Goal: Task Accomplishment & Management: Complete application form

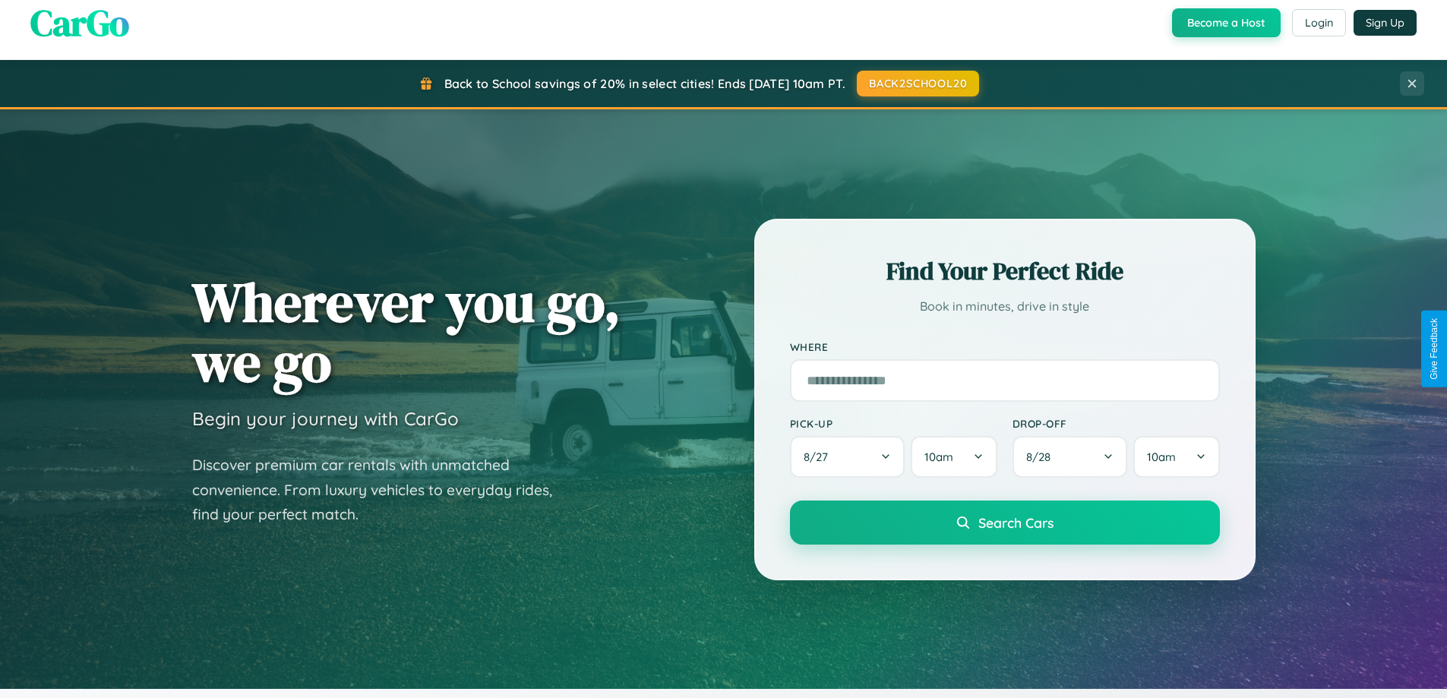
scroll to position [655, 0]
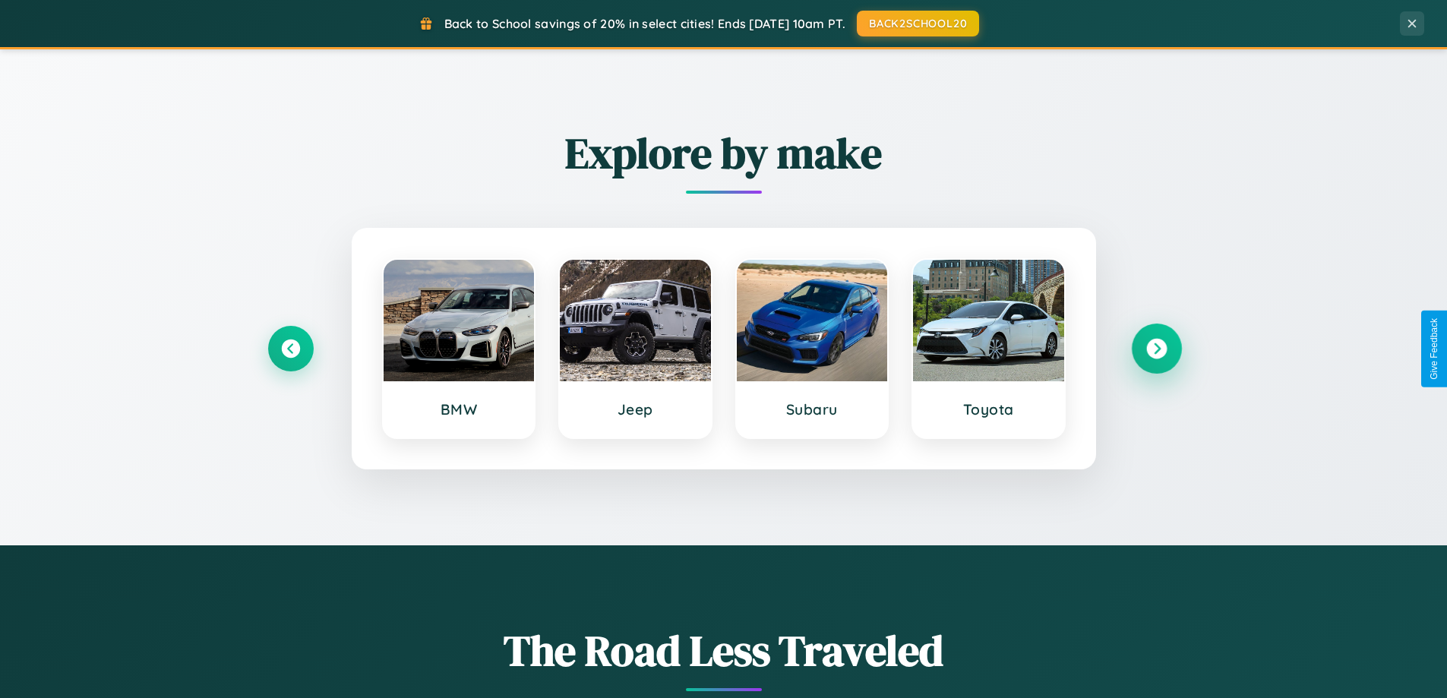
click at [1156, 349] on icon at bounding box center [1156, 349] width 21 height 21
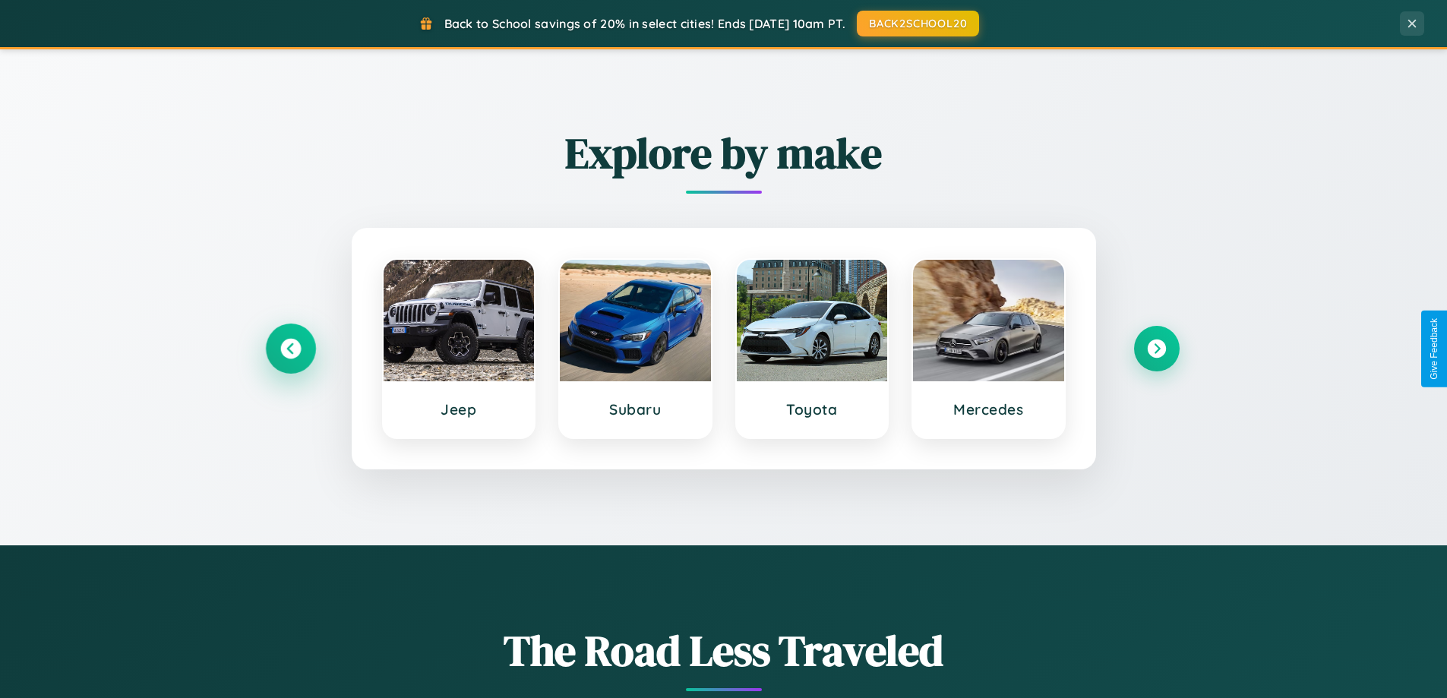
click at [290, 349] on icon at bounding box center [290, 349] width 21 height 21
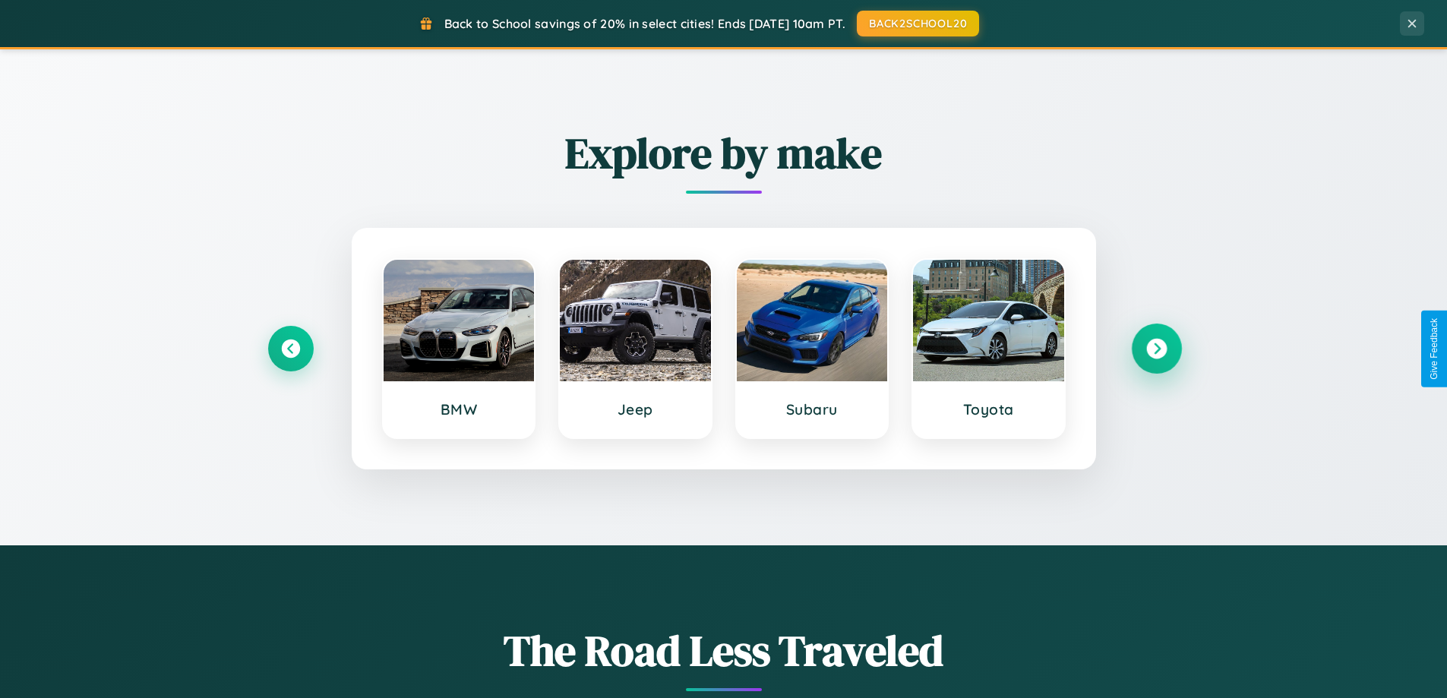
click at [1156, 349] on icon at bounding box center [1156, 349] width 21 height 21
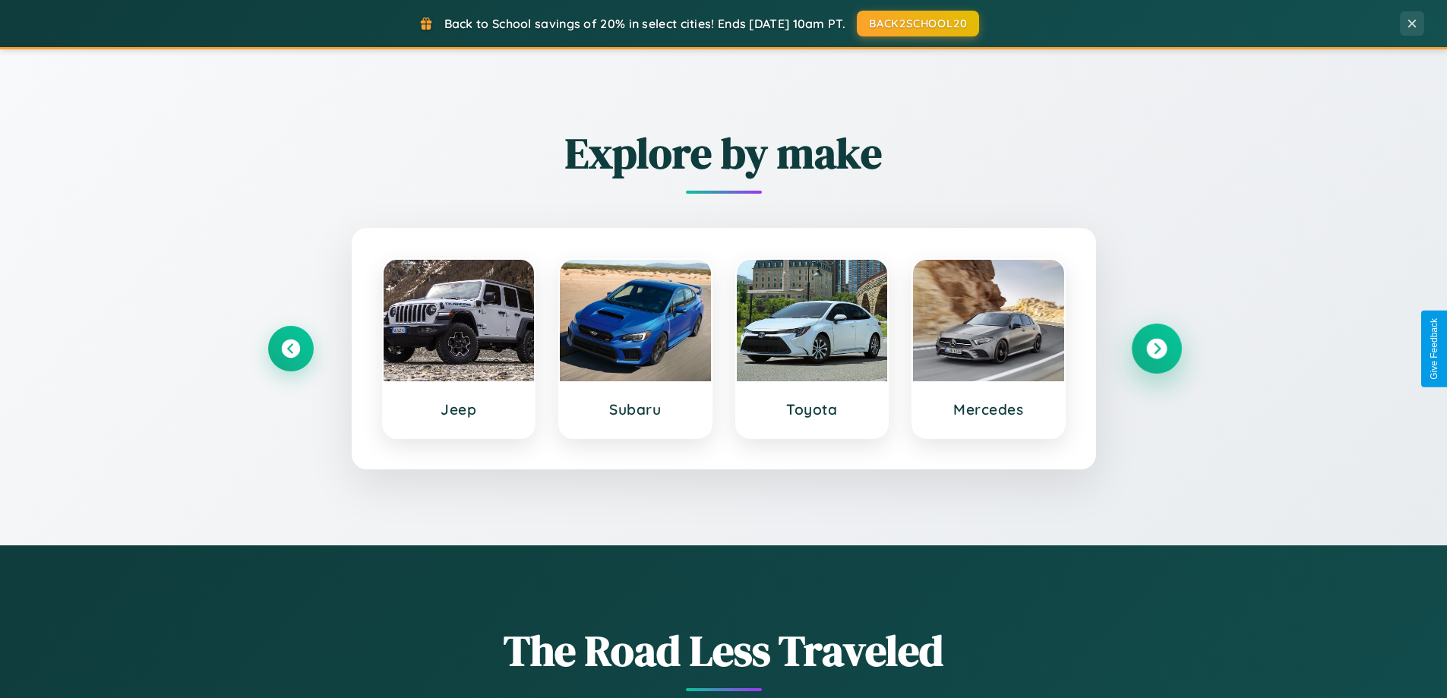
click at [1156, 349] on icon at bounding box center [1156, 349] width 21 height 21
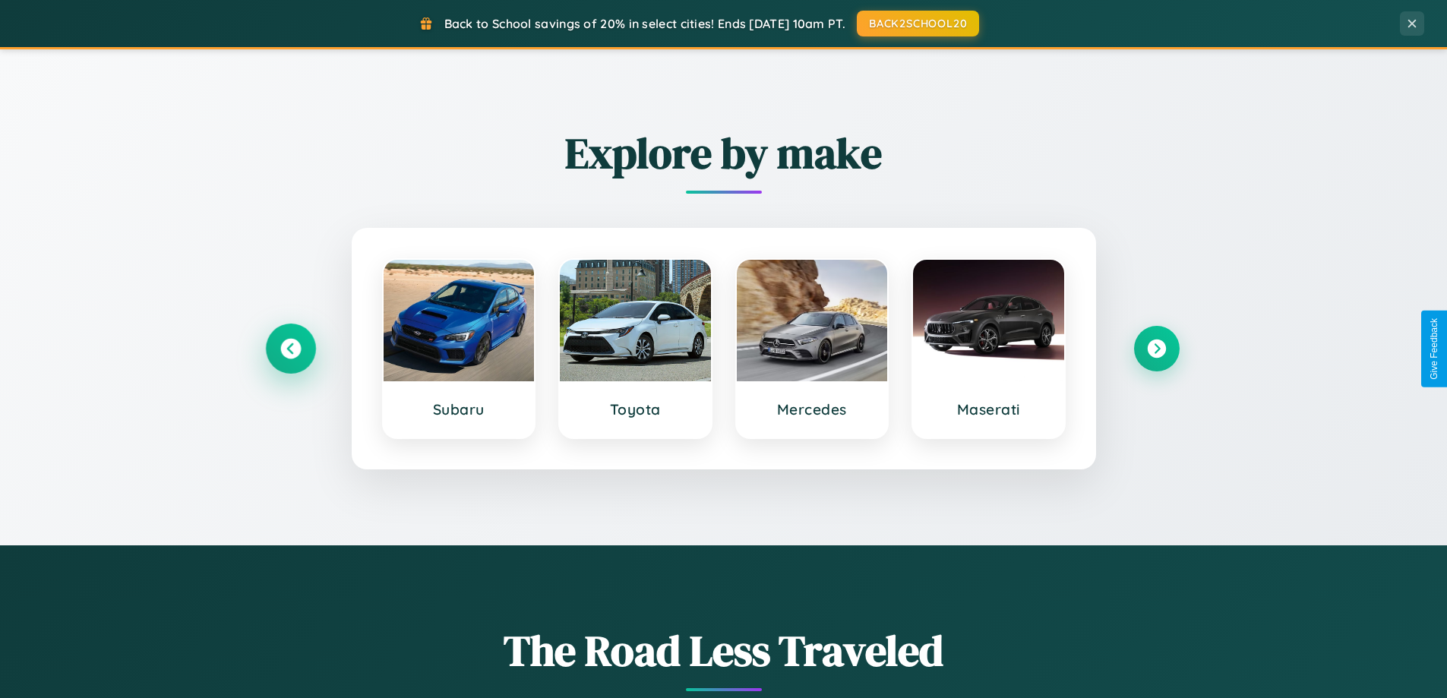
click at [290, 349] on icon at bounding box center [290, 349] width 21 height 21
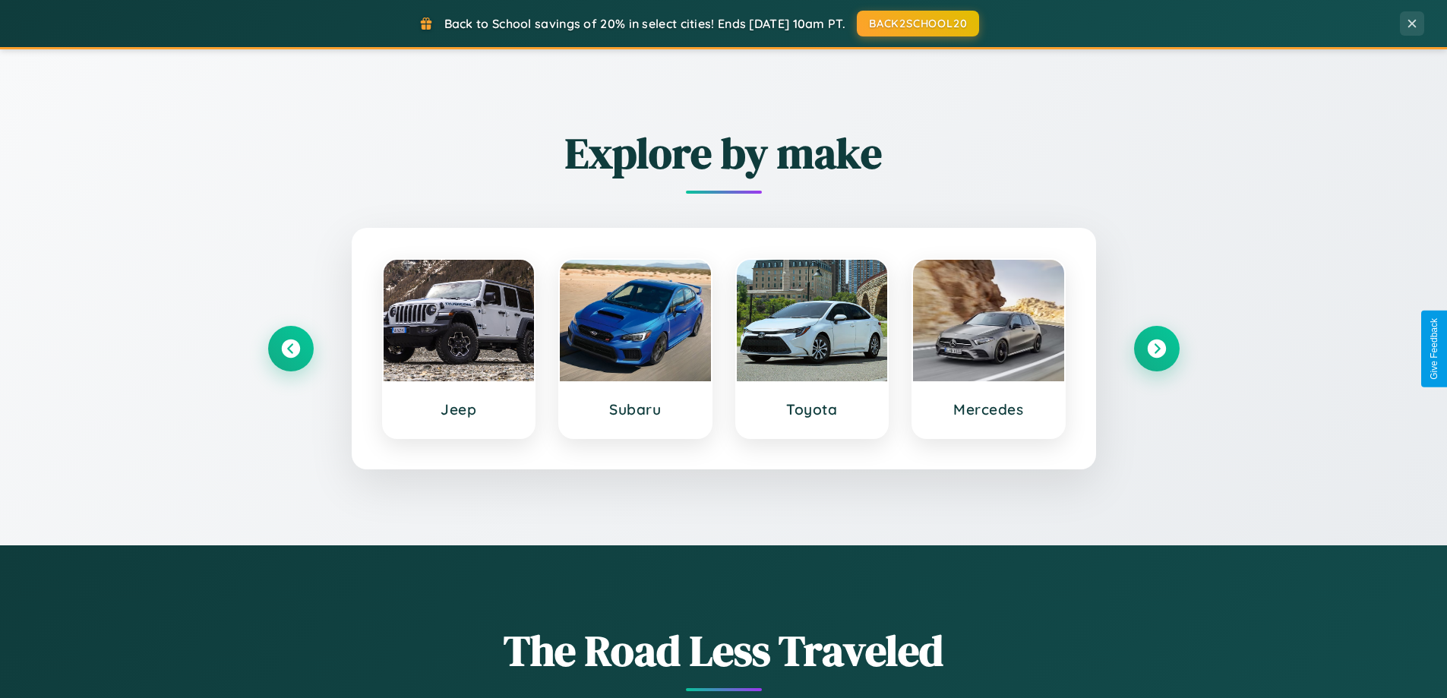
scroll to position [0, 0]
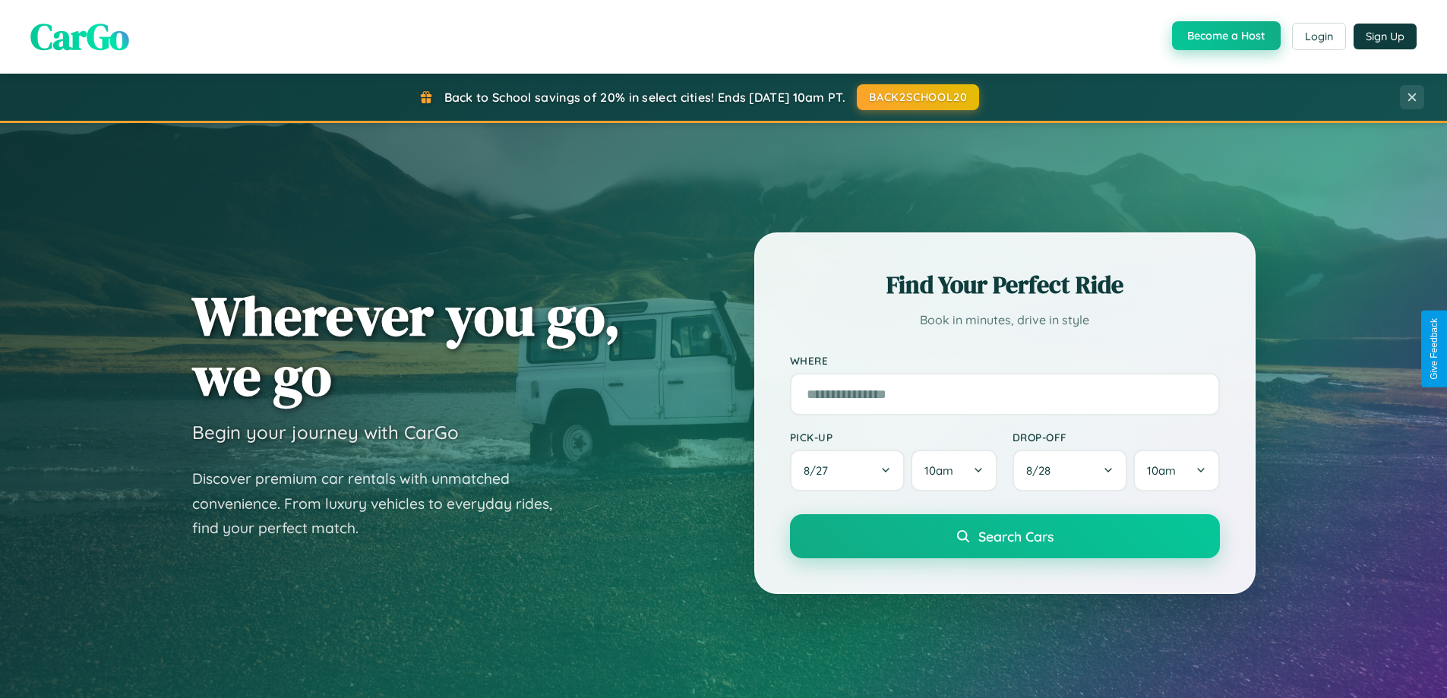
click at [1224, 36] on button "Become a Host" at bounding box center [1226, 35] width 109 height 29
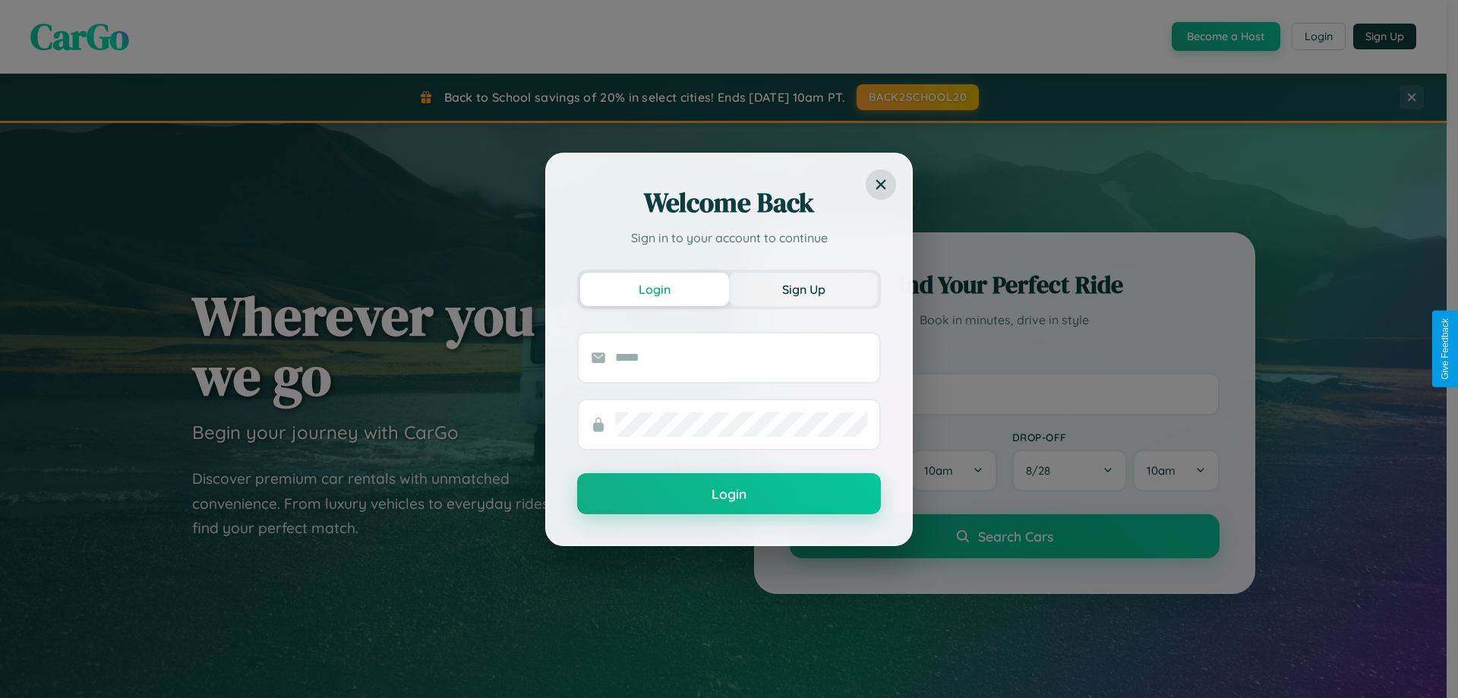
click at [803, 289] on button "Sign Up" at bounding box center [803, 289] width 149 height 33
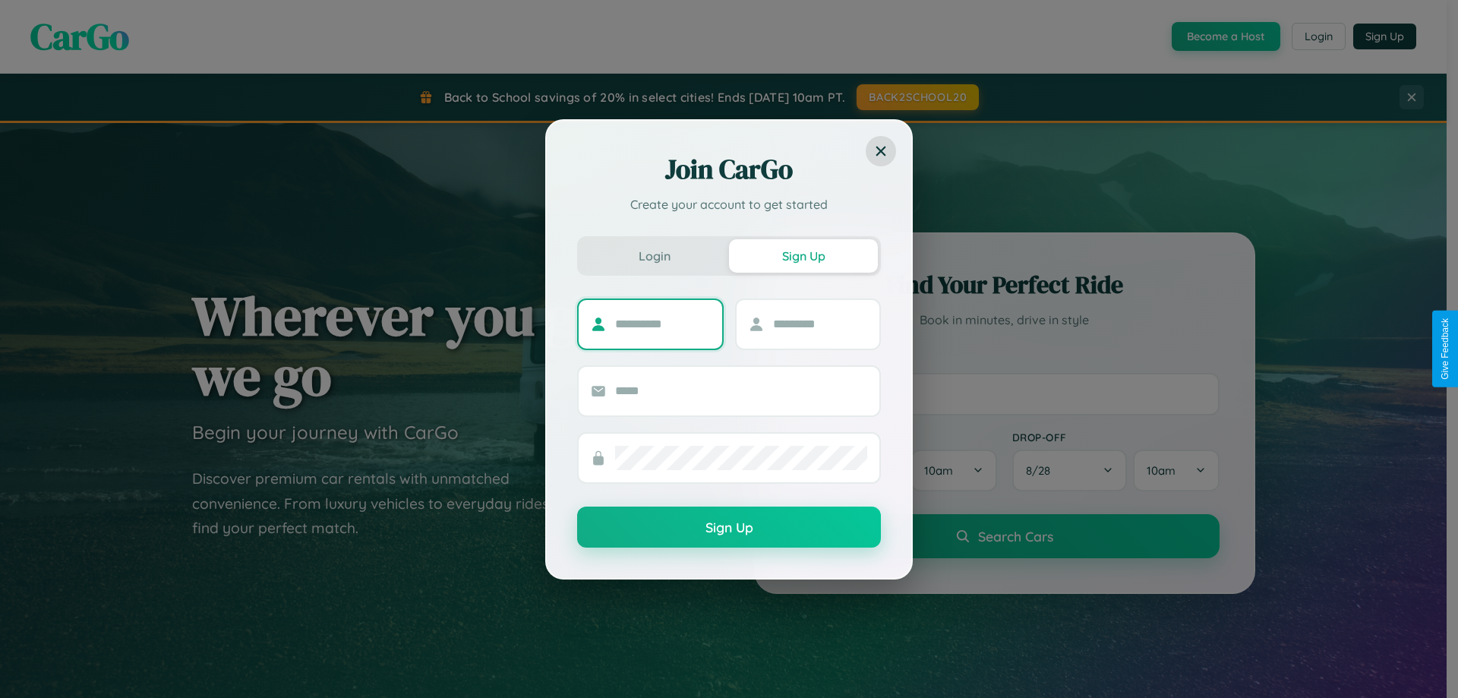
click at [662, 323] on input "text" at bounding box center [662, 324] width 95 height 24
type input "*****"
click at [819, 323] on input "text" at bounding box center [820, 324] width 95 height 24
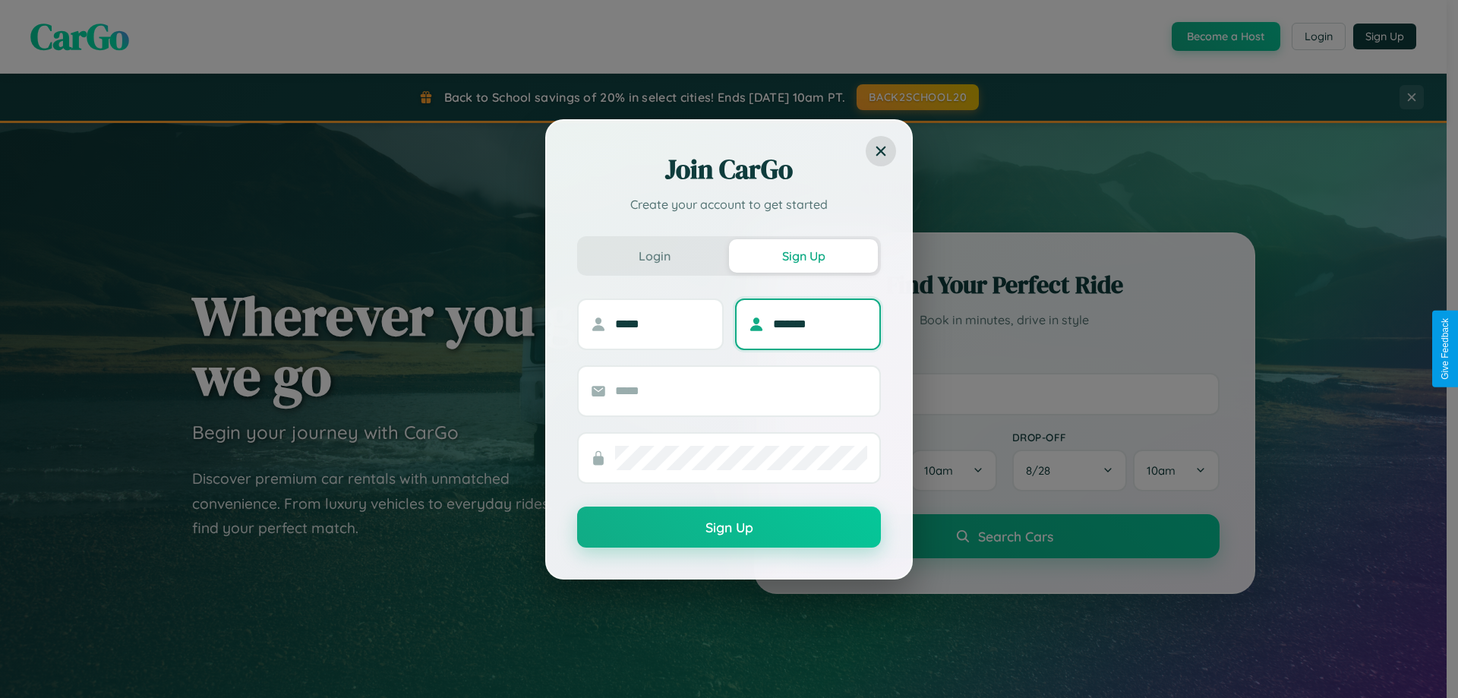
type input "*******"
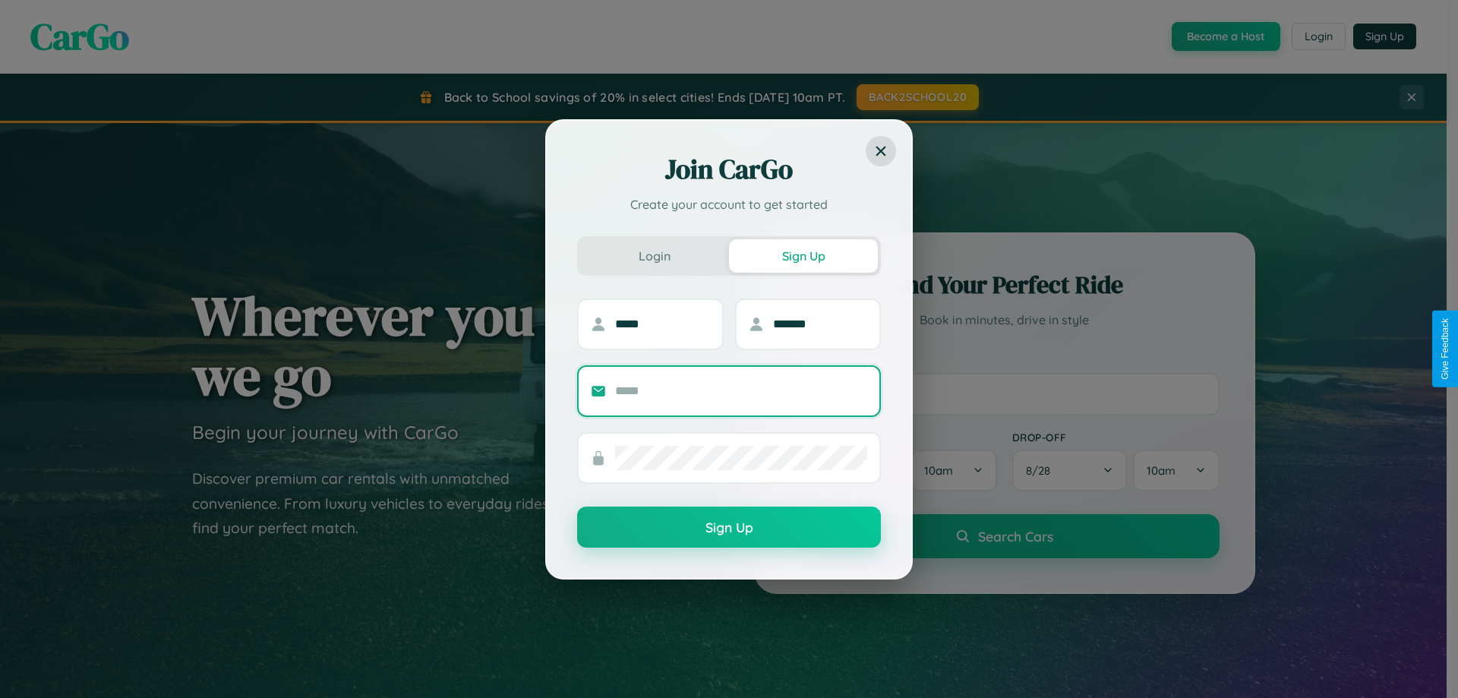
click at [741, 390] on input "text" at bounding box center [741, 391] width 252 height 24
type input "**********"
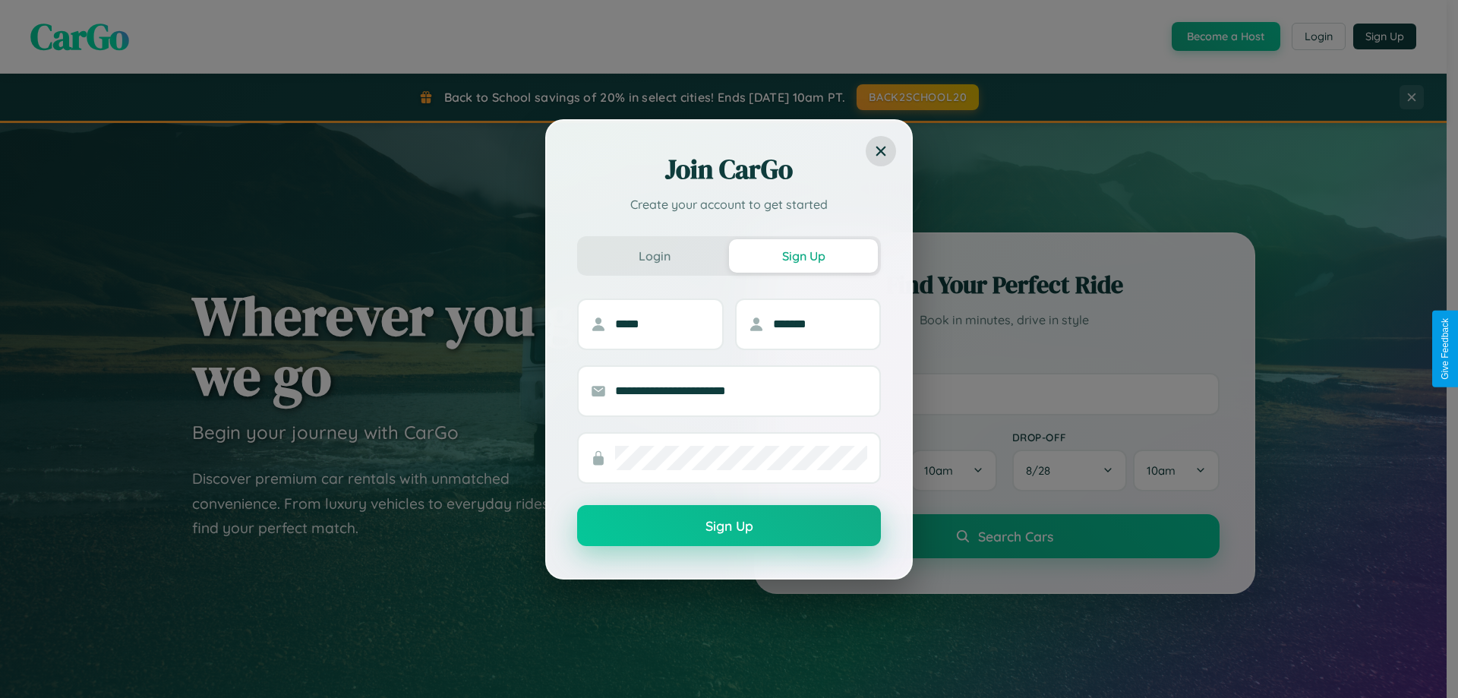
click at [729, 526] on button "Sign Up" at bounding box center [729, 525] width 304 height 41
